Goal: Task Accomplishment & Management: Use online tool/utility

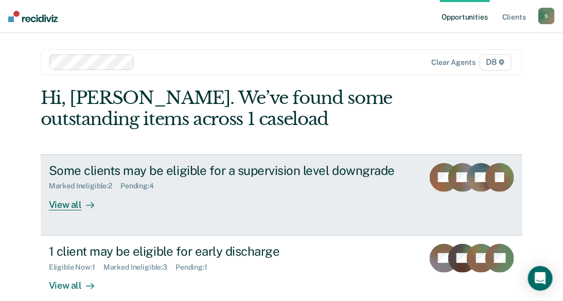
click at [64, 202] on div "View all" at bounding box center [78, 201] width 58 height 20
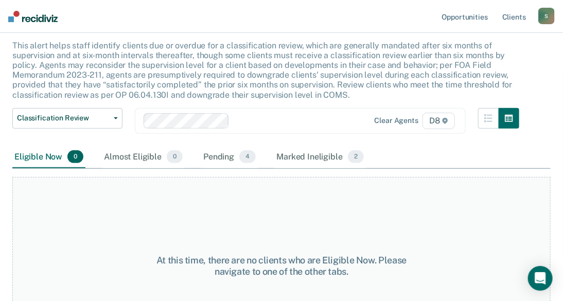
scroll to position [41, 0]
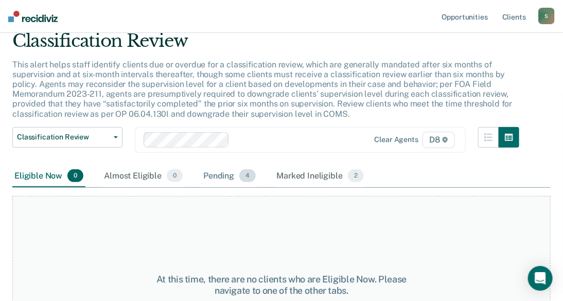
click at [224, 175] on div "Pending 4" at bounding box center [229, 176] width 57 height 23
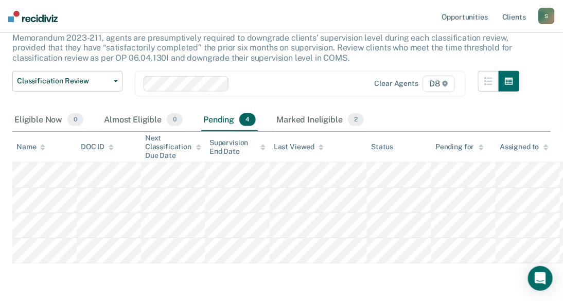
scroll to position [97, 0]
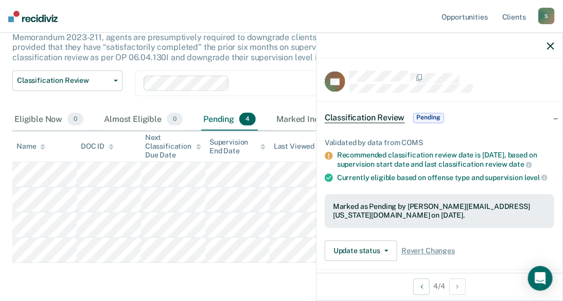
click at [245, 272] on div "Classification Review This alert helps staff identify clients due or overdue fo…" at bounding box center [281, 133] width 539 height 319
click at [554, 44] on icon "button" at bounding box center [550, 45] width 7 height 7
click at [550, 44] on icon "button" at bounding box center [550, 45] width 7 height 7
click at [551, 45] on icon "button" at bounding box center [550, 45] width 7 height 7
click at [552, 45] on icon "button" at bounding box center [550, 45] width 7 height 7
